Goal: Task Accomplishment & Management: Manage account settings

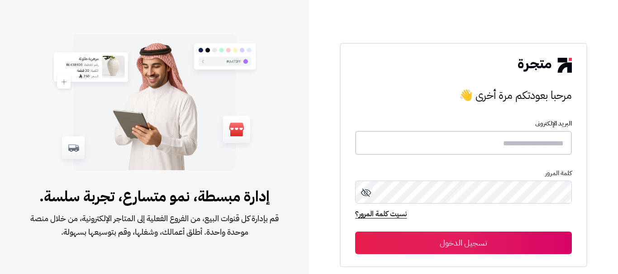
click at [443, 140] on input "text" at bounding box center [463, 143] width 216 height 24
paste input "**********"
click at [519, 144] on input "**********" at bounding box center [463, 143] width 216 height 24
type input "**********"
click at [473, 245] on button "تسجيل الدخول" at bounding box center [463, 243] width 216 height 23
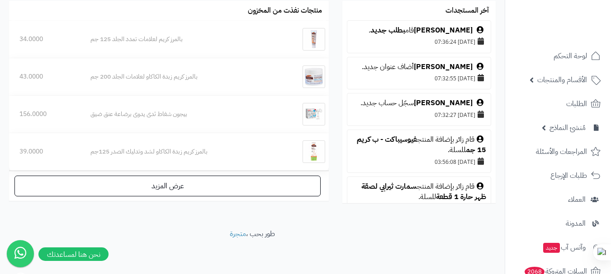
scroll to position [226, 0]
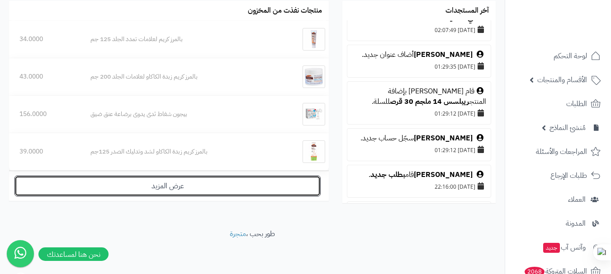
click at [173, 188] on link "عرض المزيد" at bounding box center [167, 186] width 306 height 21
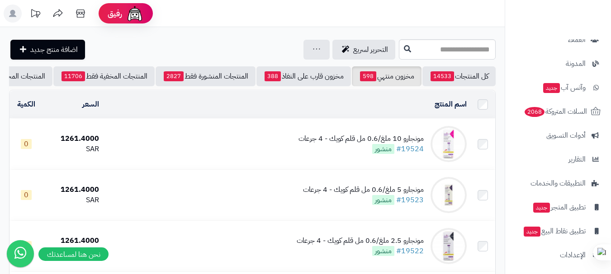
scroll to position [163, 0]
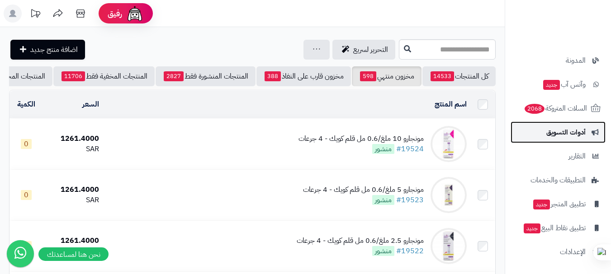
click at [543, 134] on link "أدوات التسويق" at bounding box center [557, 133] width 95 height 22
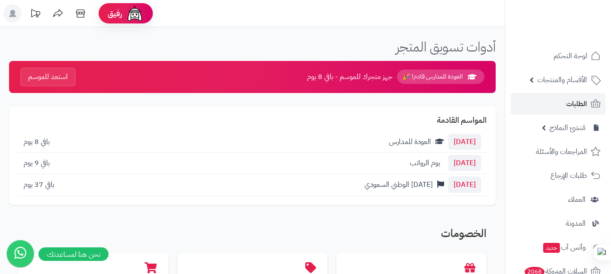
scroll to position [163, 0]
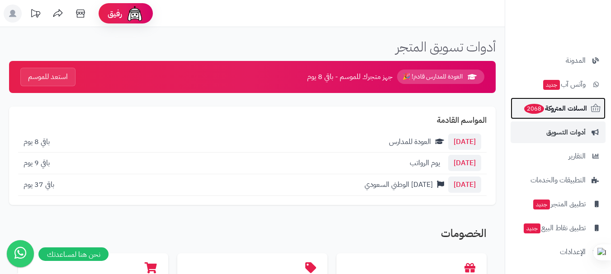
click at [559, 110] on span "السلات المتروكة 2068" at bounding box center [555, 108] width 64 height 13
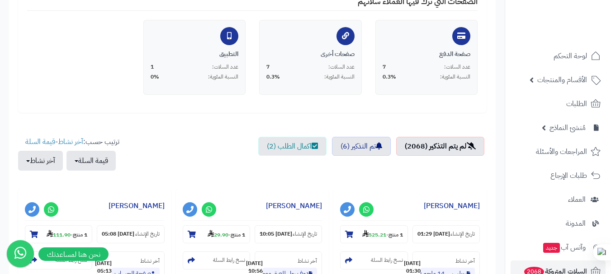
scroll to position [452, 0]
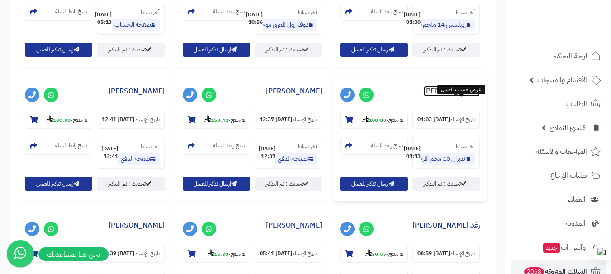
click at [469, 97] on link "محمد سلمان" at bounding box center [452, 91] width 56 height 11
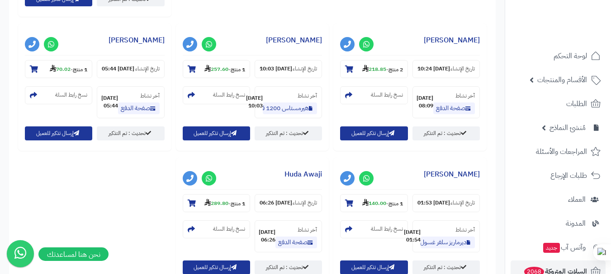
scroll to position [1083, 0]
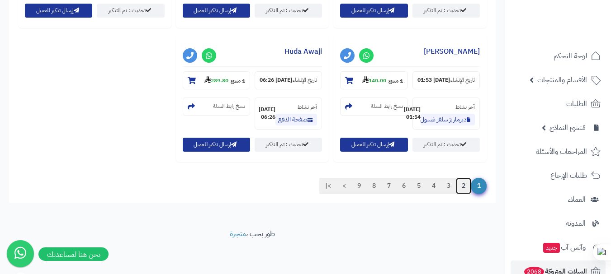
click at [462, 185] on link "2" at bounding box center [463, 186] width 15 height 16
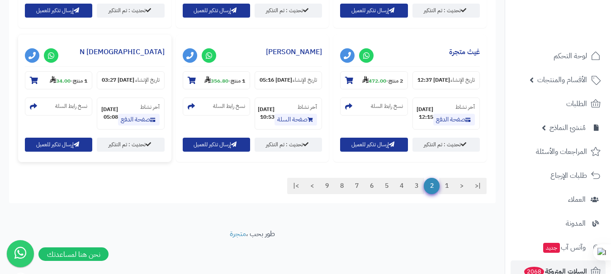
scroll to position [1216, 0]
click at [406, 185] on link "4" at bounding box center [401, 186] width 15 height 16
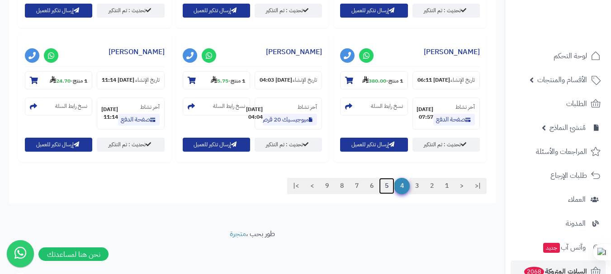
click at [385, 194] on link "5" at bounding box center [386, 186] width 15 height 16
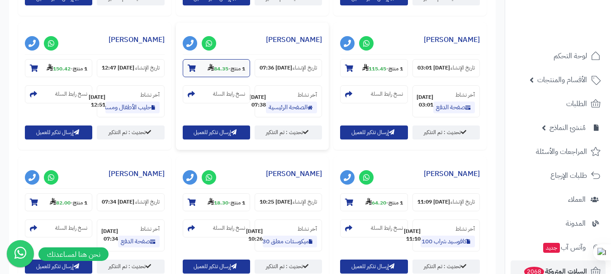
scroll to position [1090, 0]
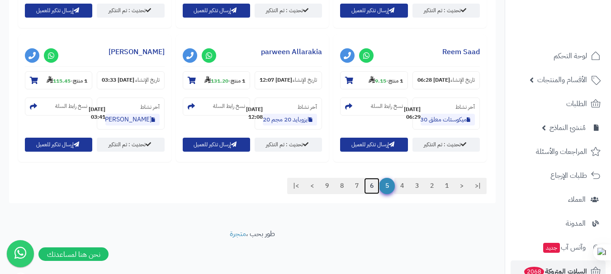
click at [368, 186] on link "6" at bounding box center [371, 186] width 15 height 16
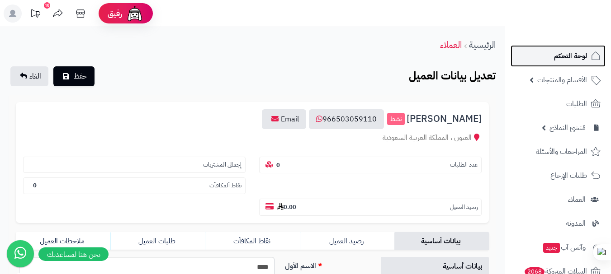
click at [576, 52] on span "لوحة التحكم" at bounding box center [570, 56] width 33 height 13
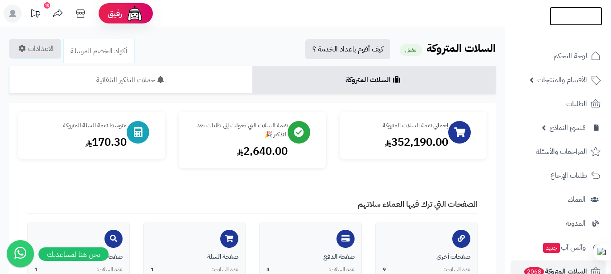
click at [568, 24] on img at bounding box center [575, 33] width 53 height 19
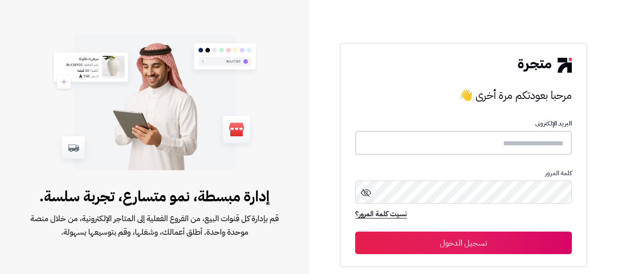
click at [428, 142] on input "text" at bounding box center [463, 143] width 216 height 24
